Goal: Task Accomplishment & Management: Use online tool/utility

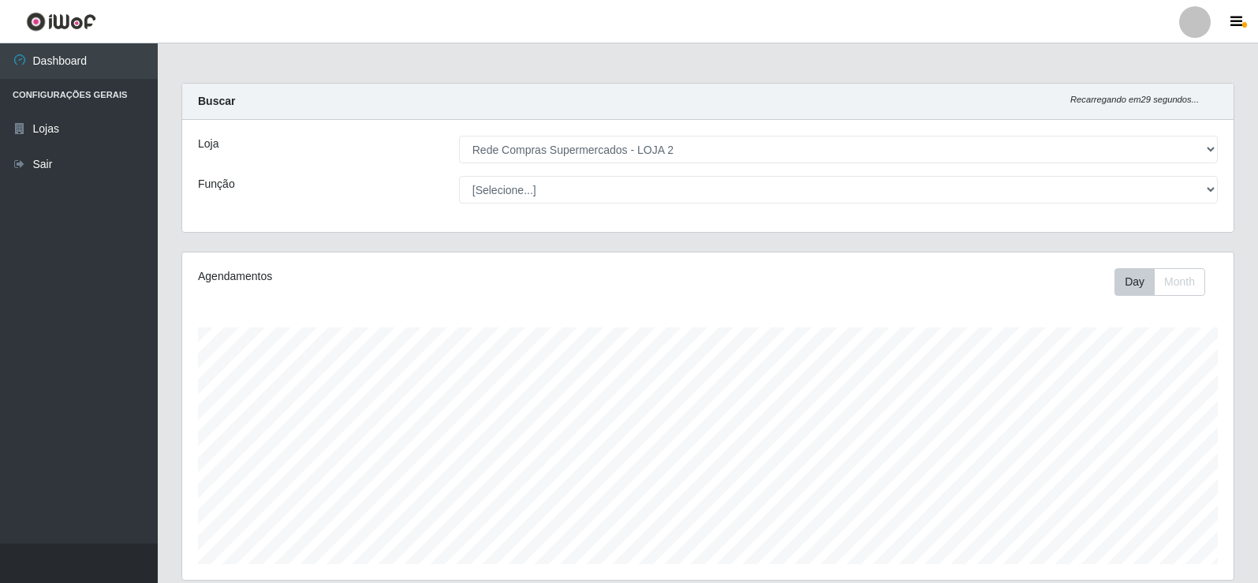
select select "161"
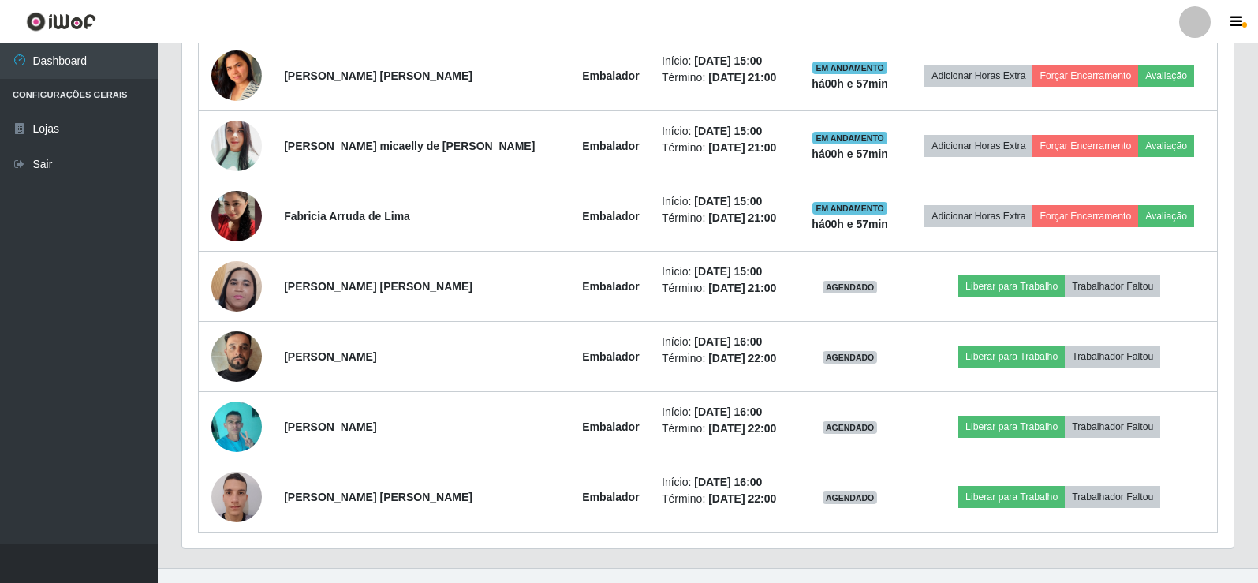
scroll to position [657, 0]
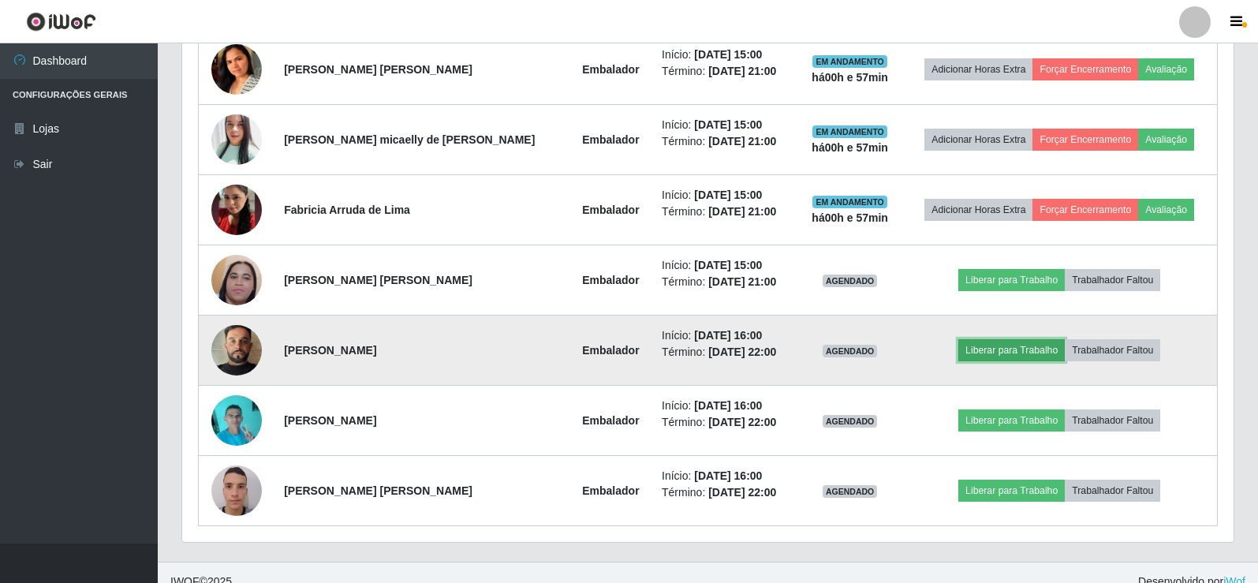
click at [1007, 340] on button "Liberar para Trabalho" at bounding box center [1011, 350] width 106 height 22
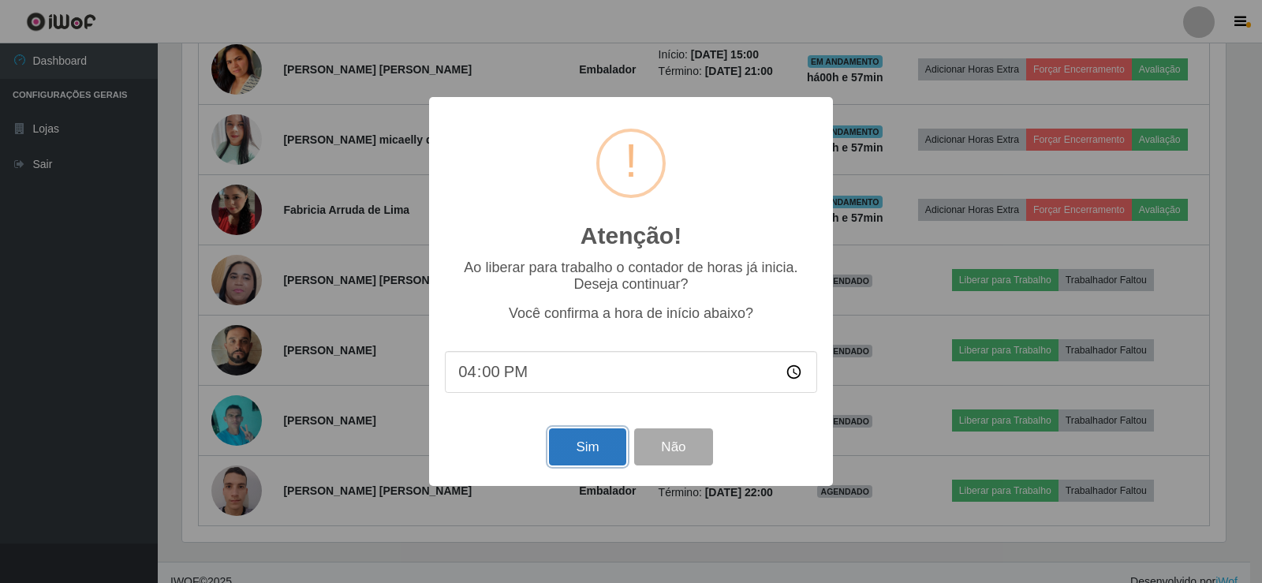
click at [590, 446] on button "Sim" at bounding box center [587, 446] width 77 height 37
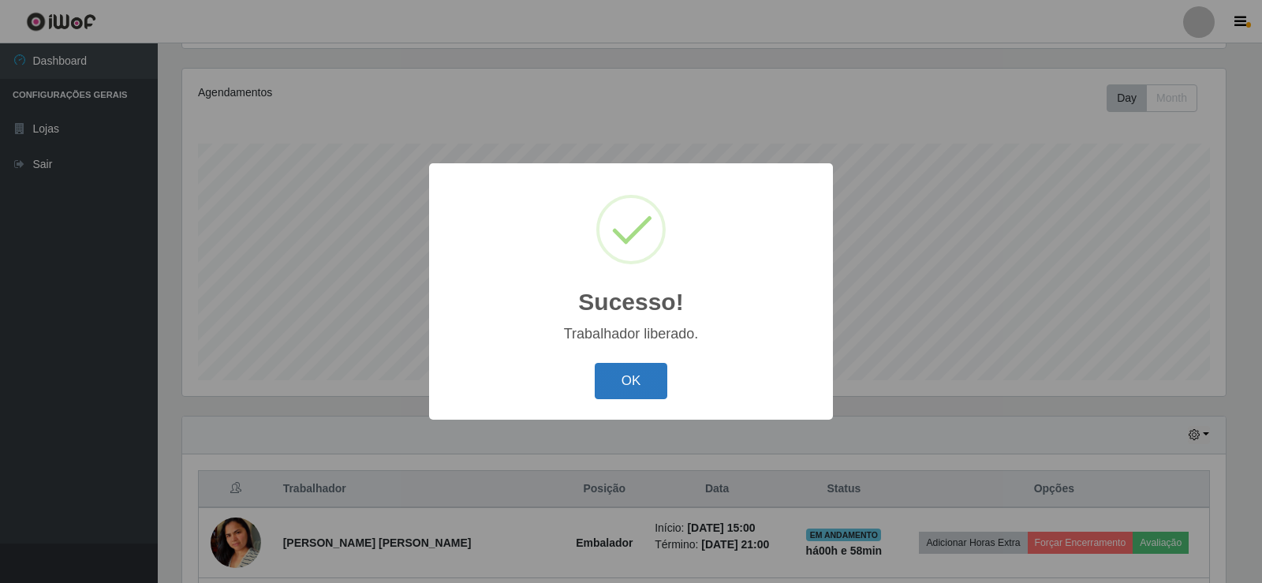
click at [604, 383] on button "OK" at bounding box center [631, 381] width 73 height 37
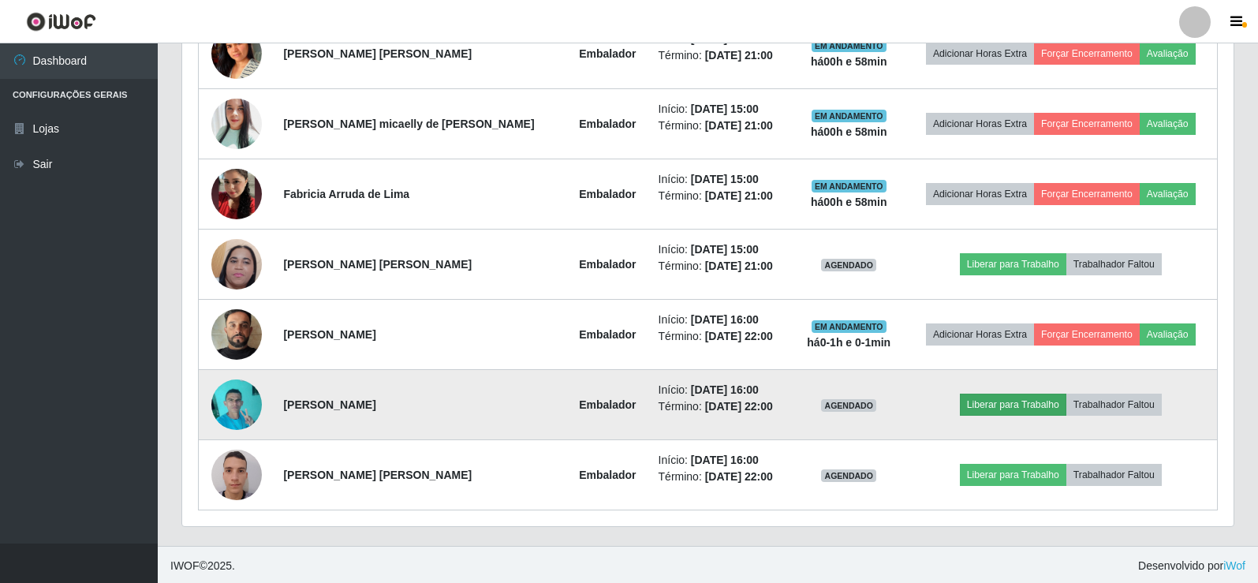
scroll to position [675, 0]
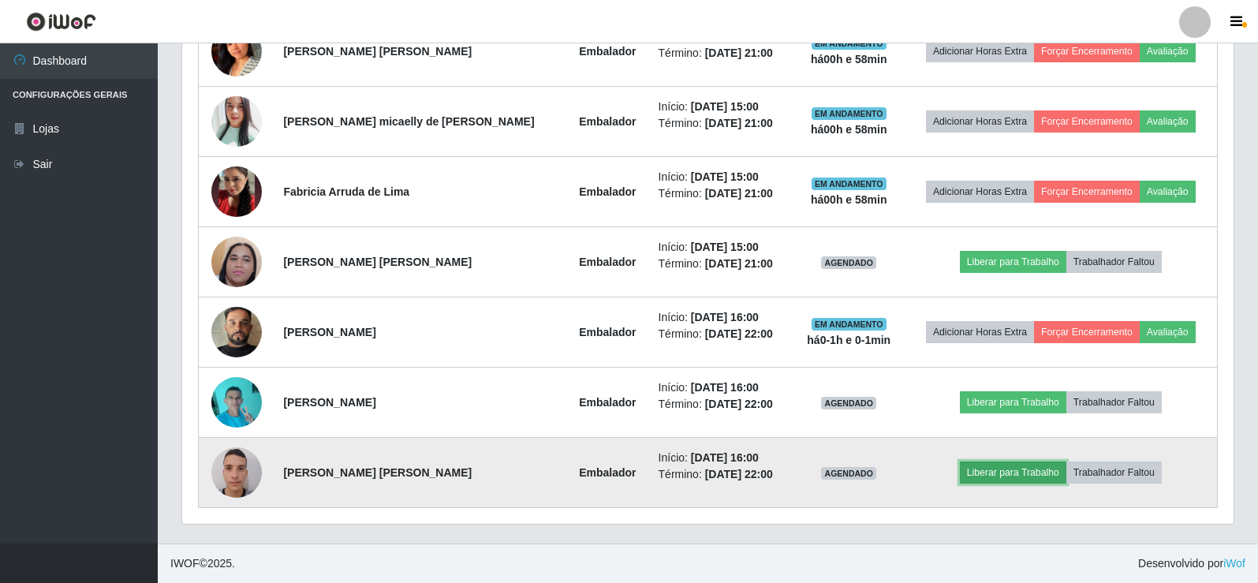
click at [991, 472] on button "Liberar para Trabalho" at bounding box center [1013, 472] width 106 height 22
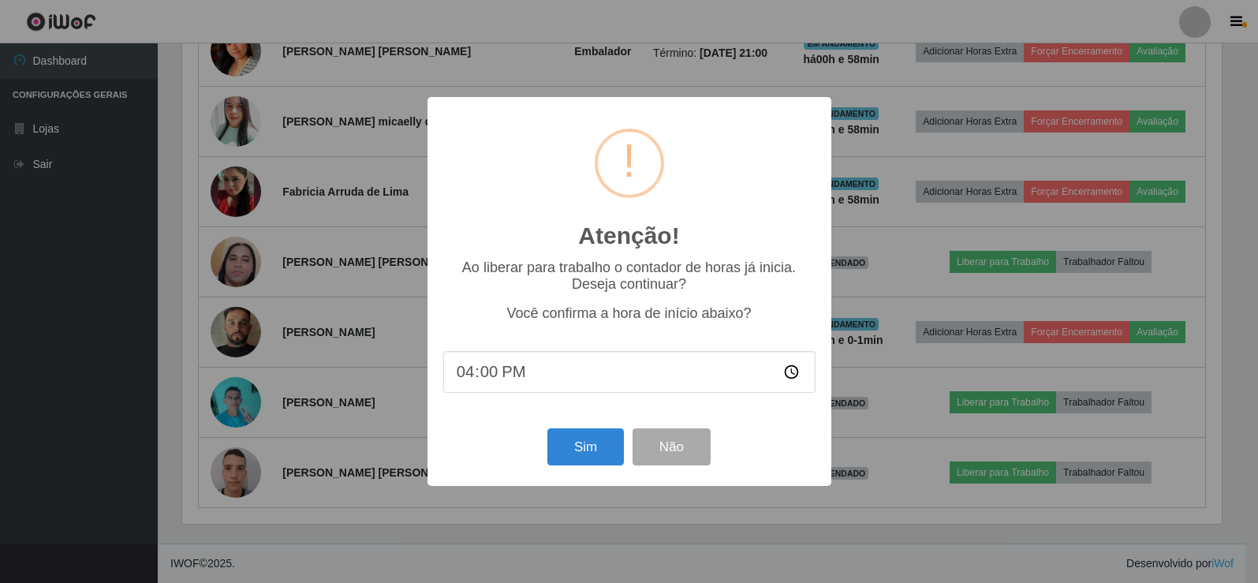
scroll to position [327, 1044]
click at [607, 447] on button "Sim" at bounding box center [587, 446] width 77 height 37
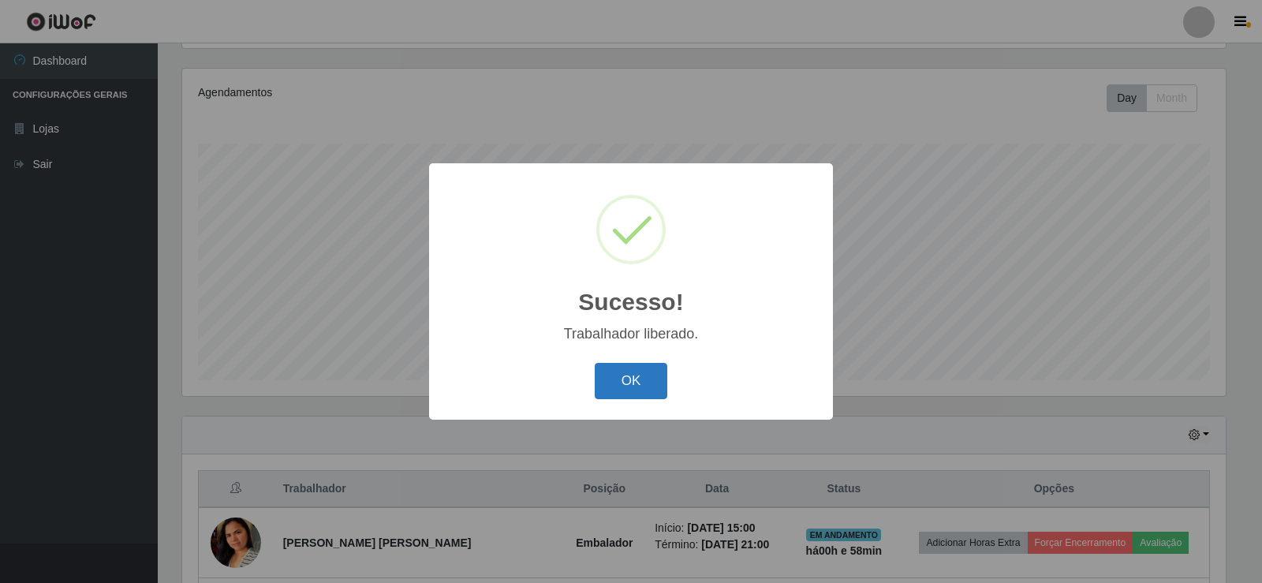
click at [625, 383] on button "OK" at bounding box center [631, 381] width 73 height 37
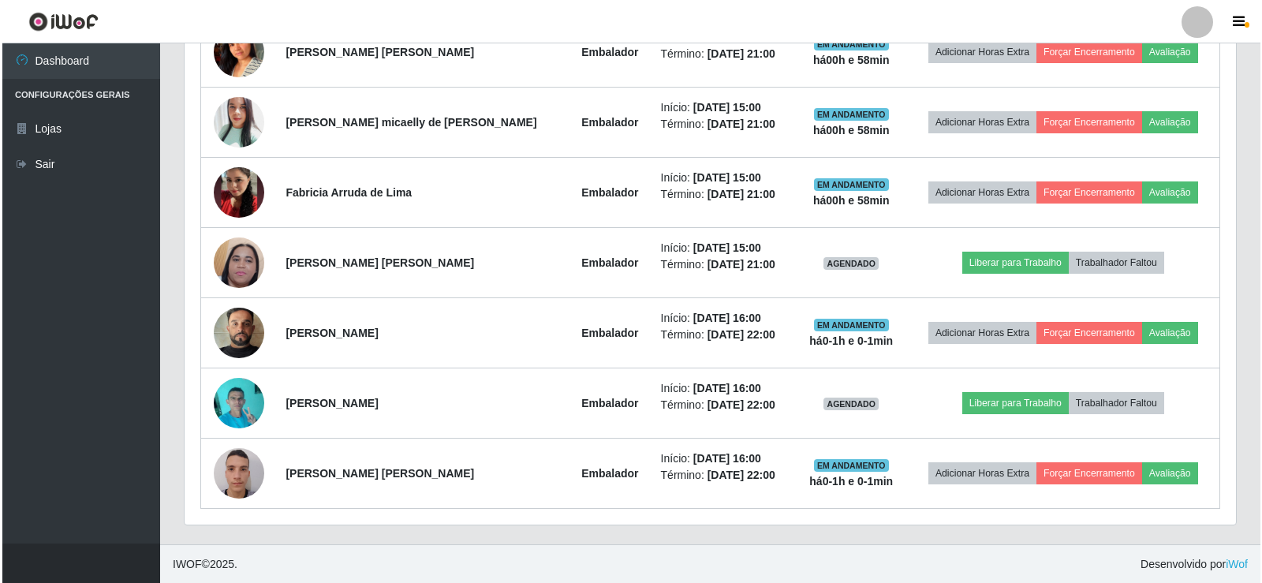
scroll to position [675, 0]
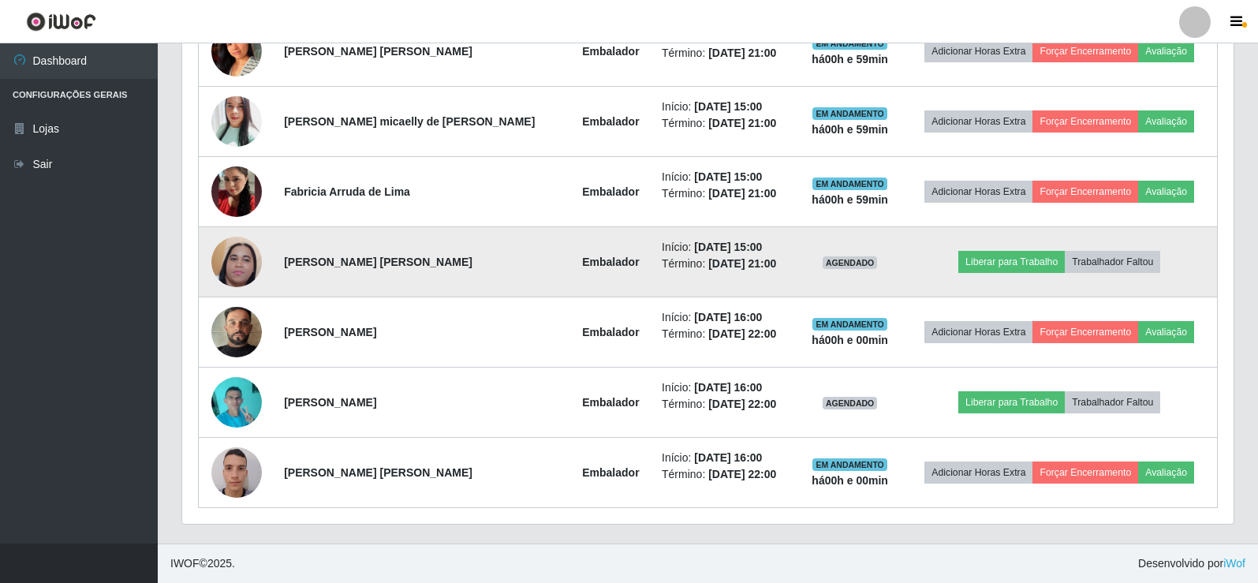
click at [1208, 271] on td "Liberar para Trabalho Trabalhador Faltou" at bounding box center [1060, 262] width 316 height 70
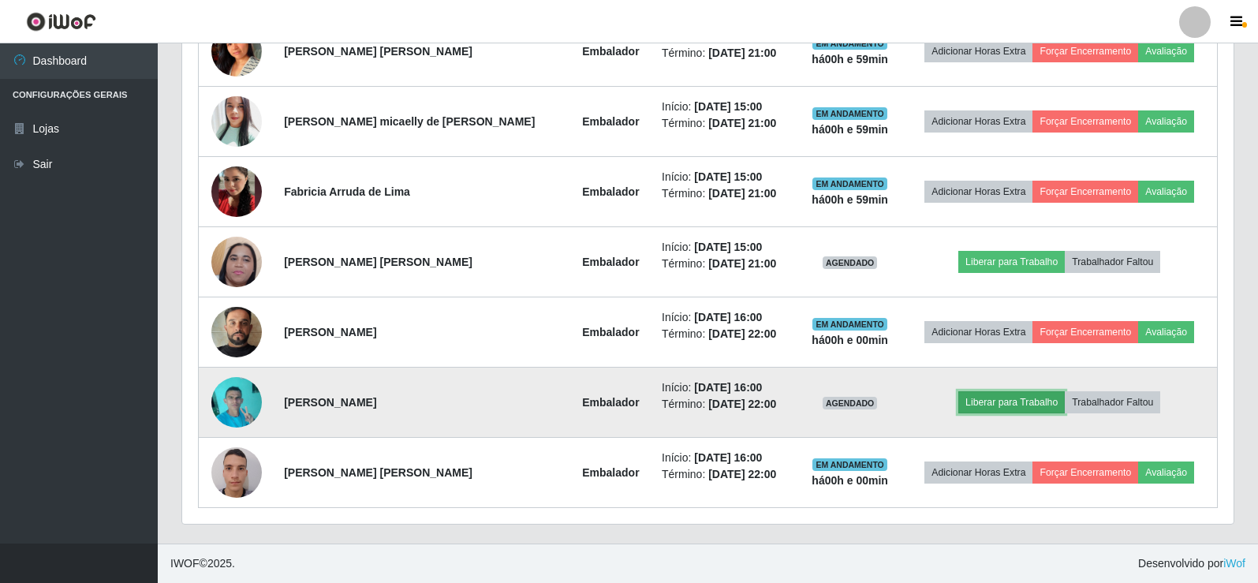
click at [990, 397] on button "Liberar para Trabalho" at bounding box center [1011, 402] width 106 height 22
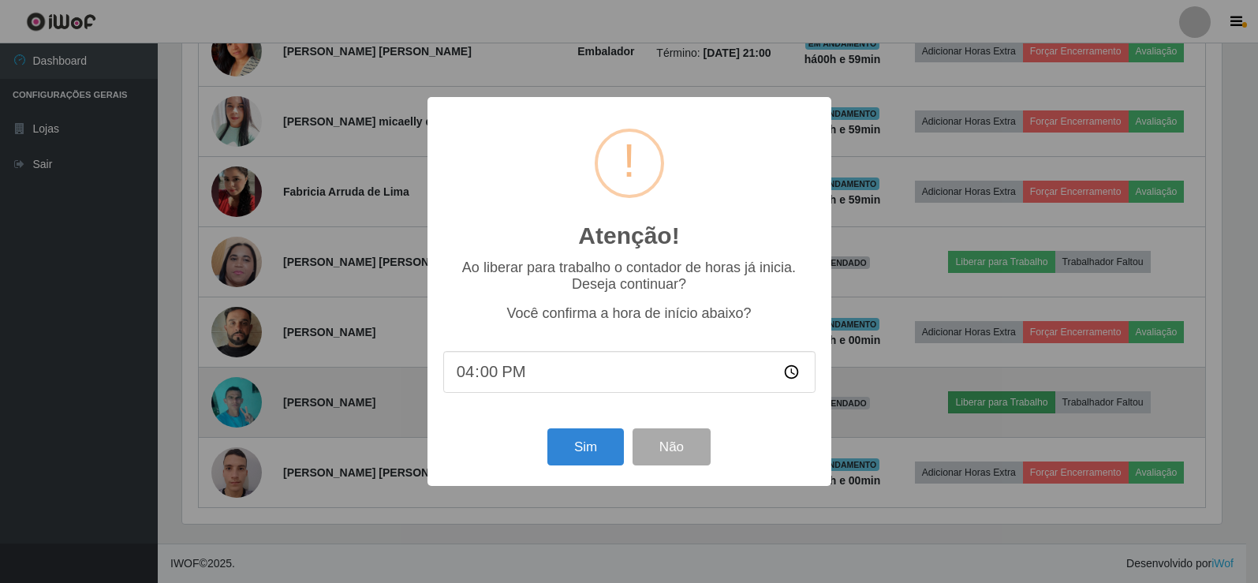
scroll to position [327, 1044]
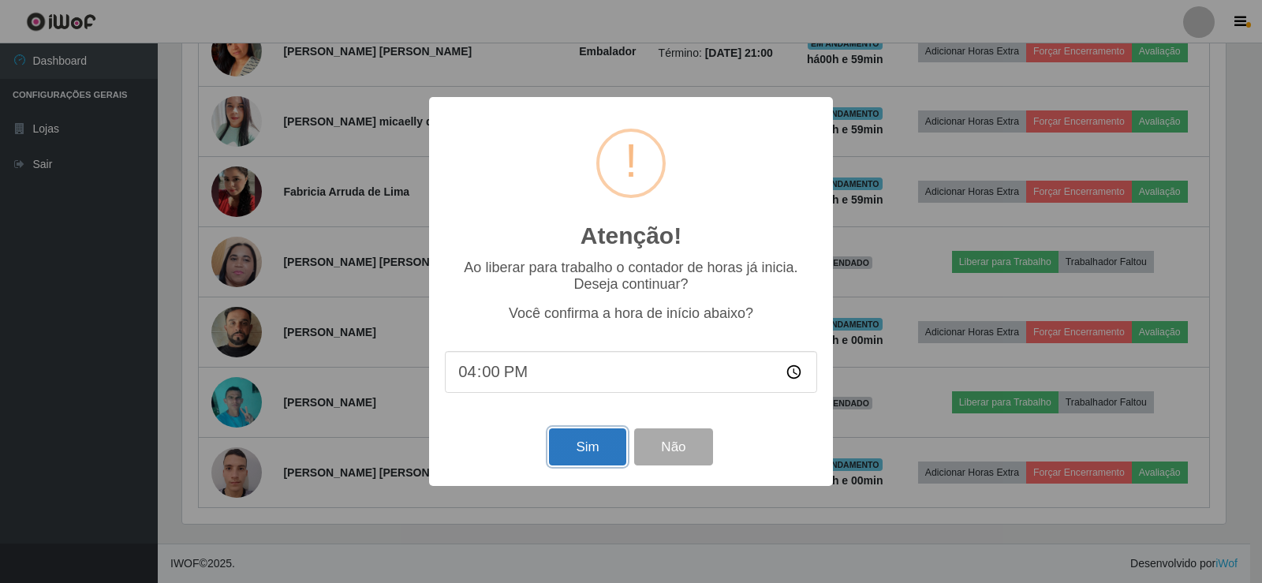
click at [594, 442] on button "Sim" at bounding box center [587, 446] width 77 height 37
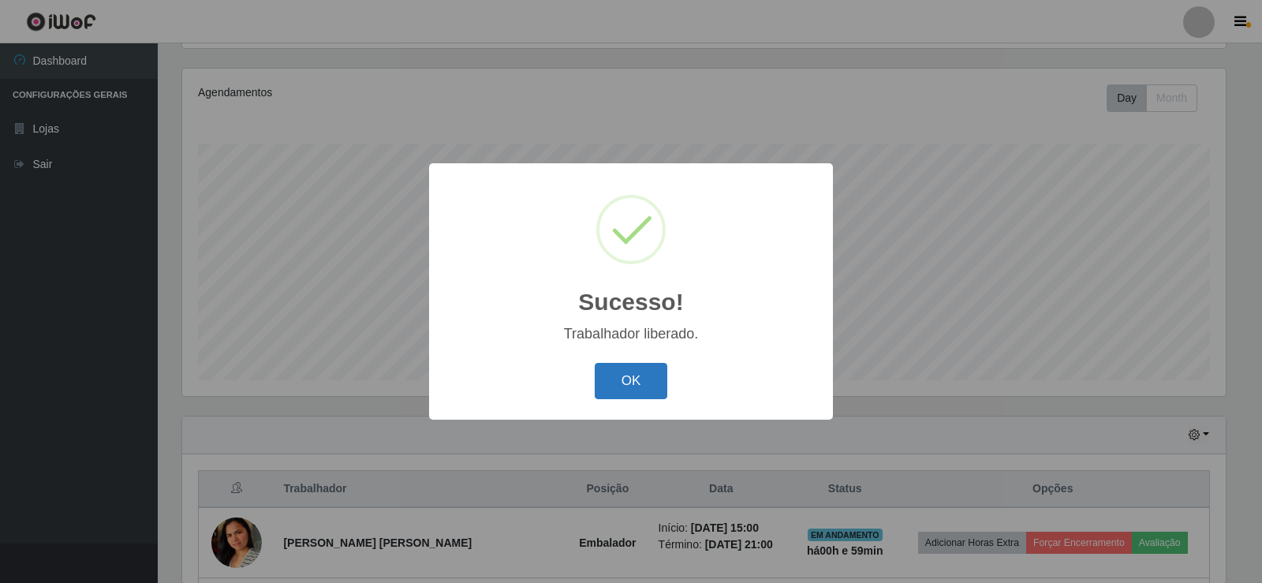
click at [636, 393] on button "OK" at bounding box center [631, 381] width 73 height 37
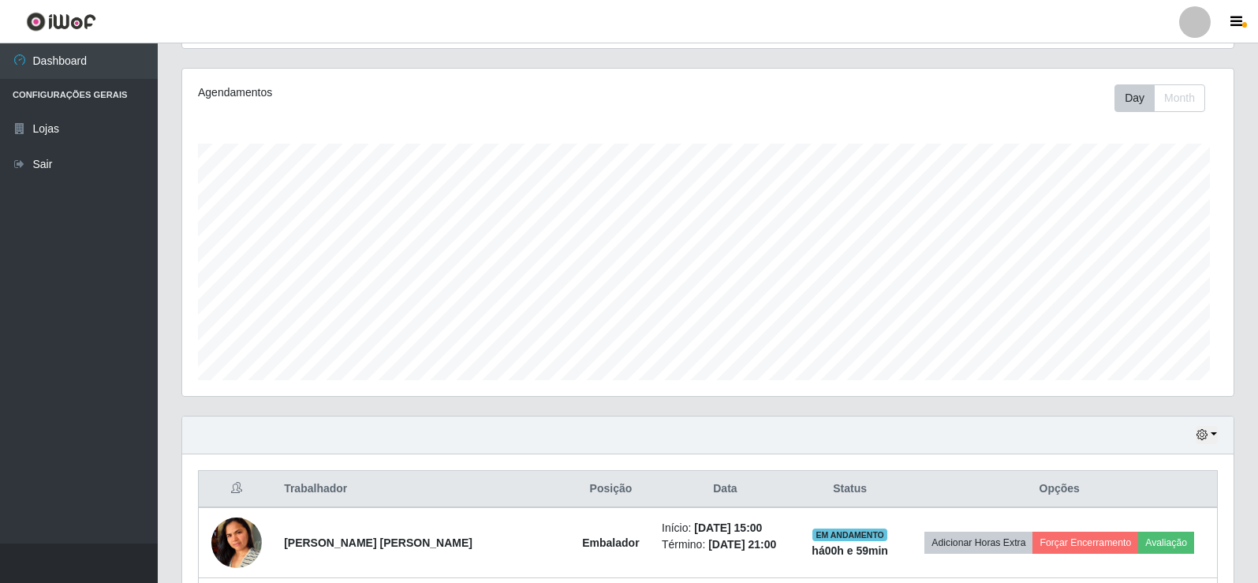
scroll to position [327, 1051]
